Goal: Information Seeking & Learning: Find specific fact

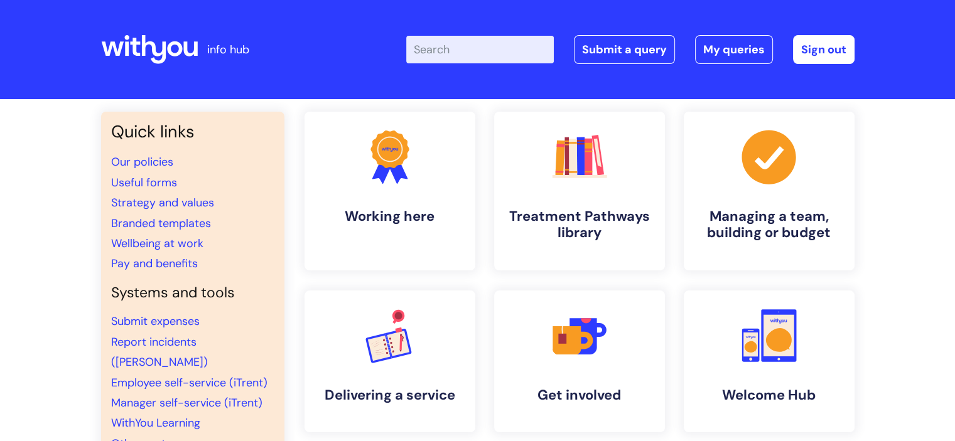
click at [479, 46] on input "Enter your search term here..." at bounding box center [480, 50] width 148 height 28
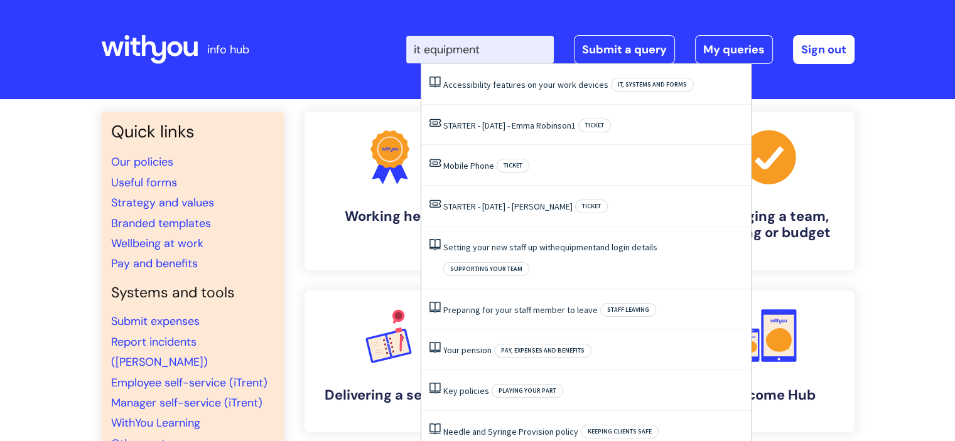
type input "it equipment"
click button "Search" at bounding box center [0, 0] width 0 height 0
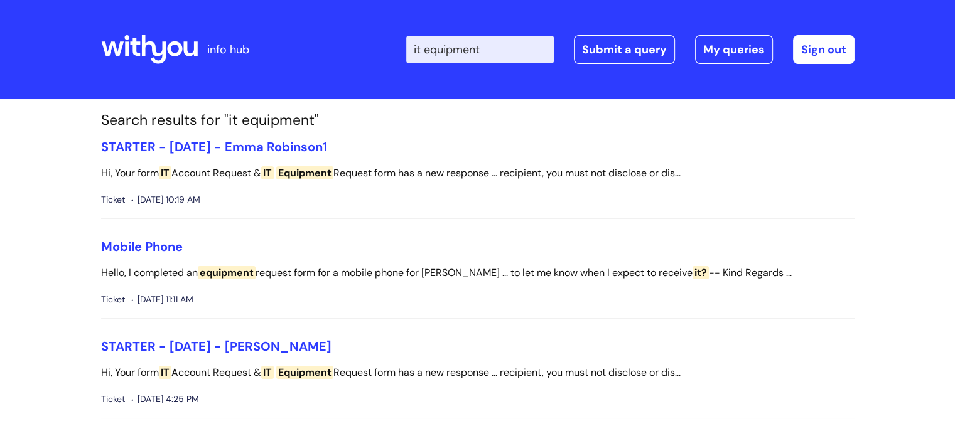
click at [141, 43] on icon at bounding box center [153, 49] width 24 height 29
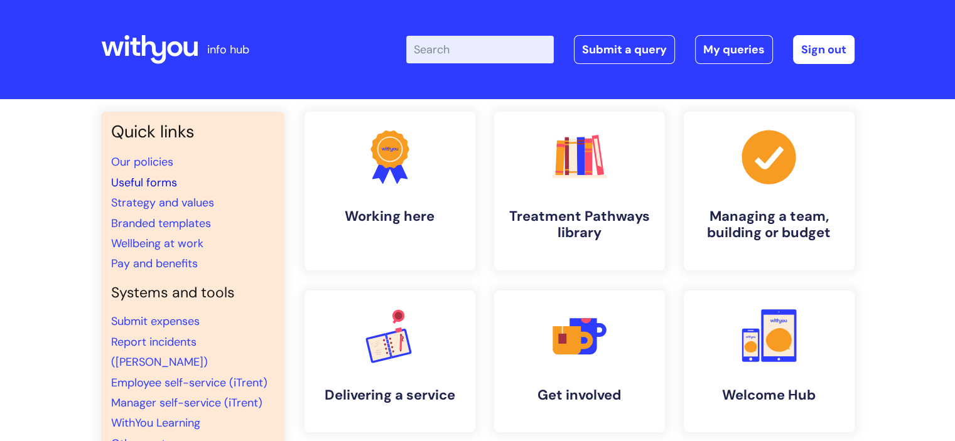
click at [151, 183] on link "Useful forms" at bounding box center [144, 182] width 66 height 15
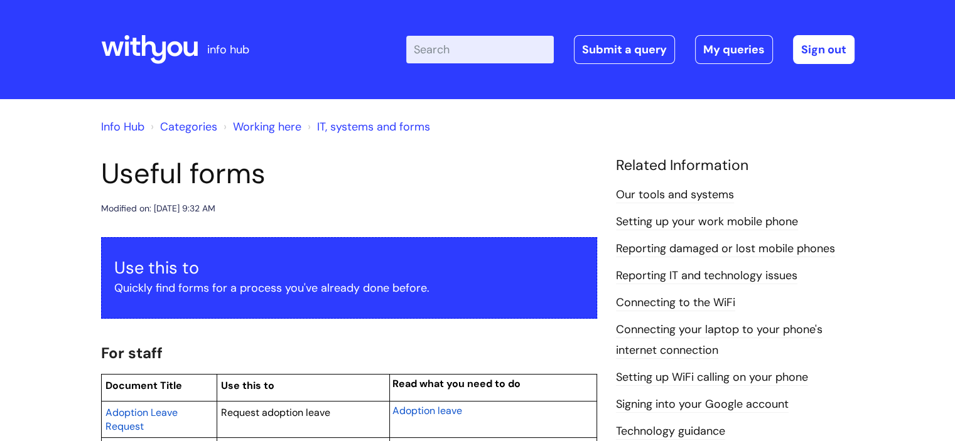
click at [428, 55] on input "Enter your search term here..." at bounding box center [480, 50] width 148 height 28
type input "iequipment"
click button "Search" at bounding box center [0, 0] width 0 height 0
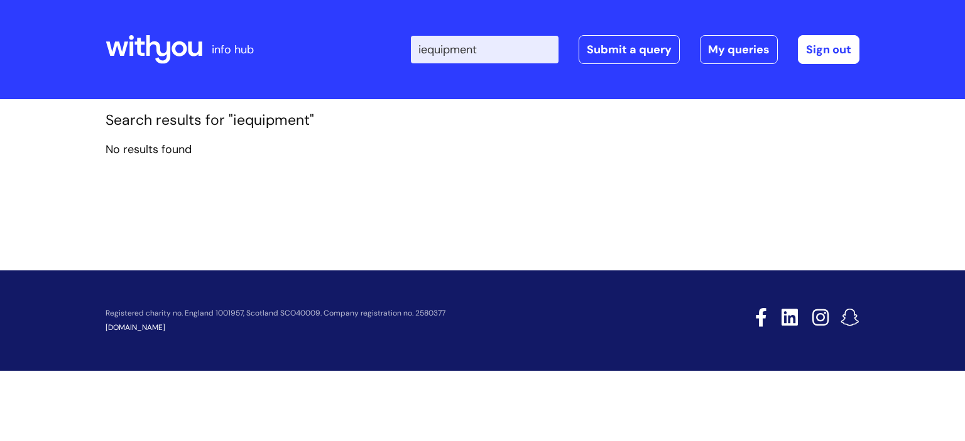
drag, startPoint x: 440, startPoint y: 50, endPoint x: 394, endPoint y: 50, distance: 45.8
click at [401, 50] on div "Enter your search term here... iequipment Search Submit a query My queries Welc…" at bounding box center [576, 50] width 566 height 74
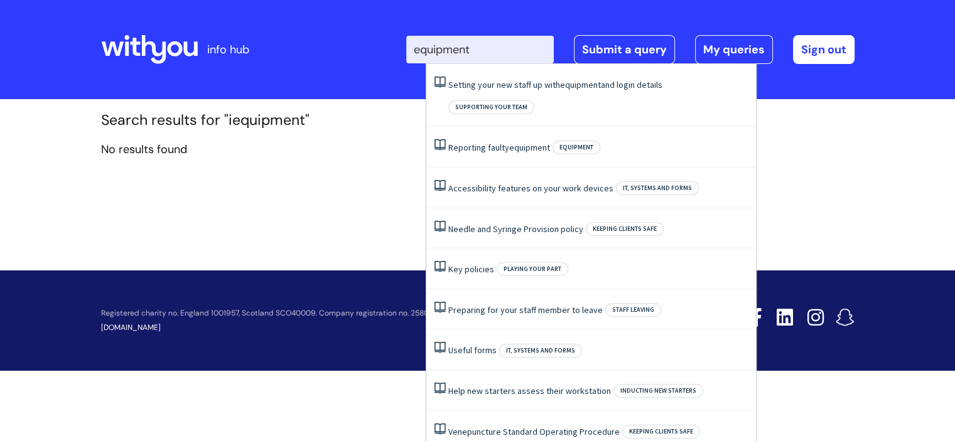
type input "equipment"
click button "Search" at bounding box center [0, 0] width 0 height 0
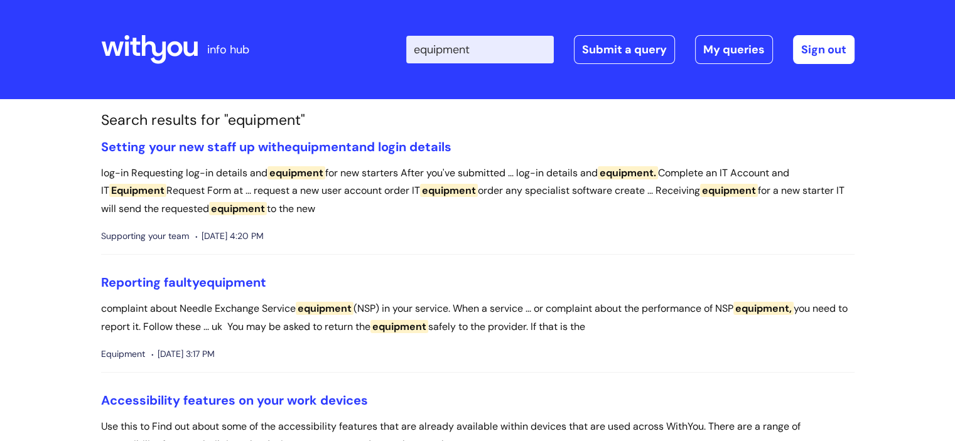
click at [430, 51] on input "equipment" at bounding box center [480, 50] width 148 height 28
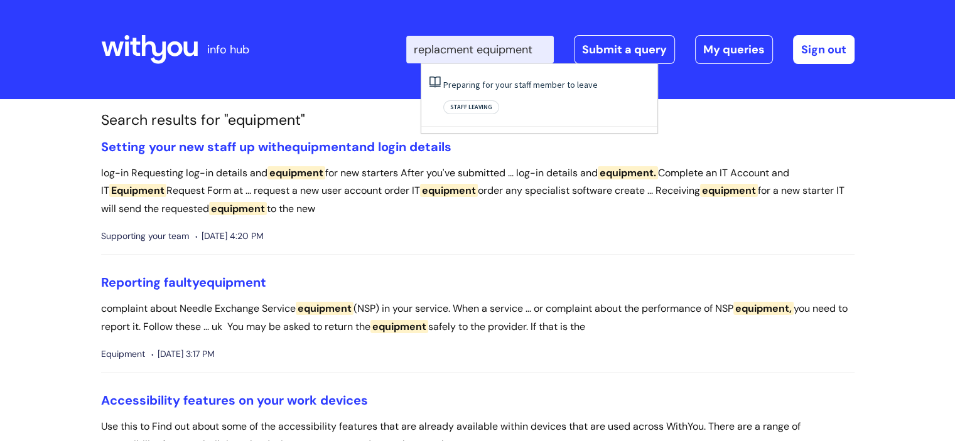
click at [462, 50] on input "replacment equipment" at bounding box center [480, 50] width 148 height 28
type input "replacement equipment"
click button "Search" at bounding box center [0, 0] width 0 height 0
